Goal: Task Accomplishment & Management: Manage account settings

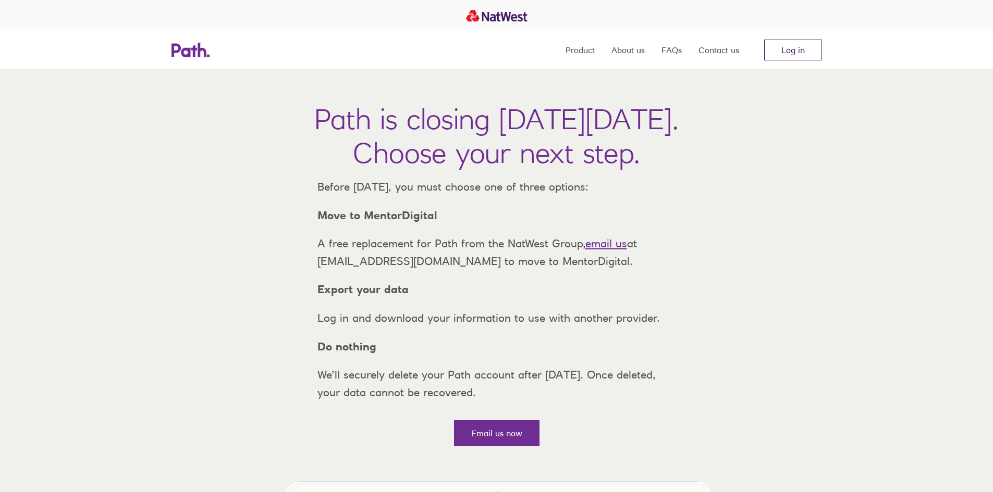
click at [800, 51] on link "Log in" at bounding box center [793, 50] width 58 height 21
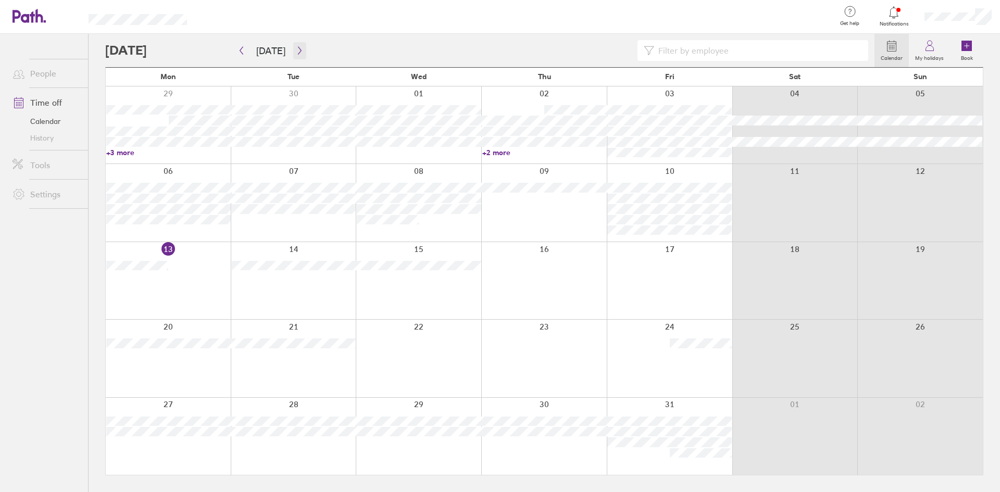
click at [296, 51] on icon "button" at bounding box center [300, 50] width 8 height 8
